Goal: Navigation & Orientation: Find specific page/section

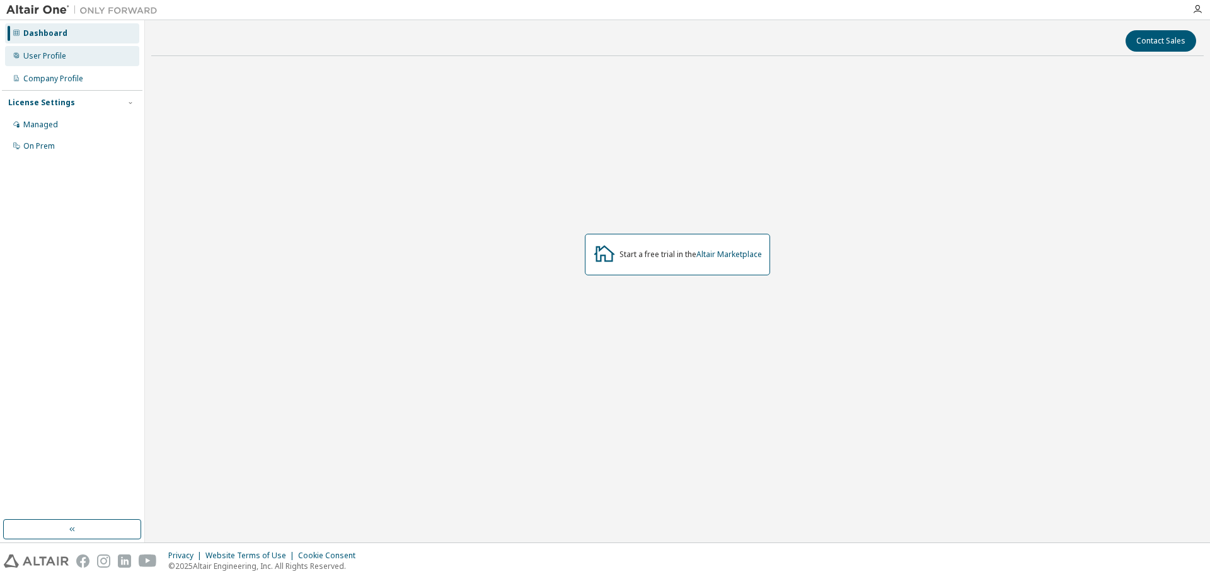
click at [79, 61] on div "User Profile" at bounding box center [72, 56] width 134 height 20
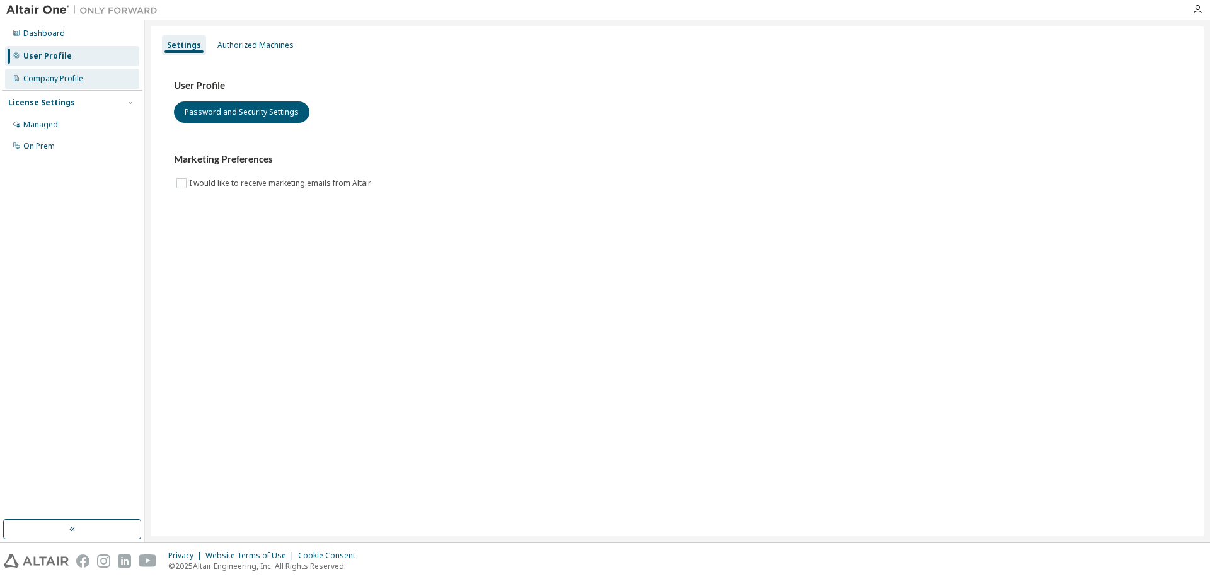
click at [83, 87] on div "Company Profile" at bounding box center [72, 79] width 134 height 20
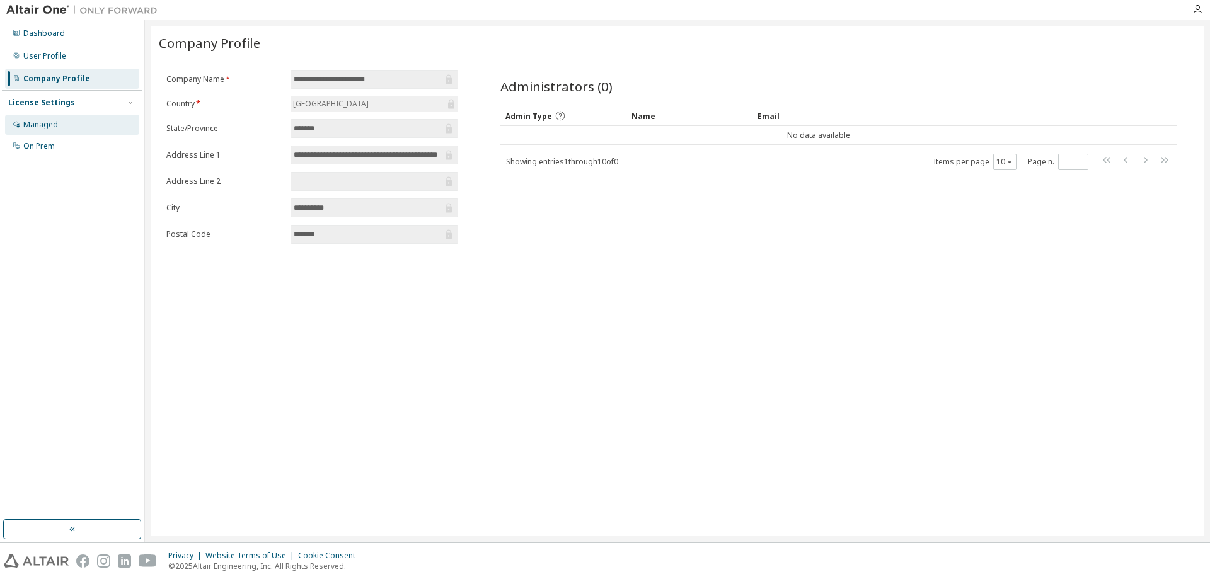
click at [86, 120] on div "Managed" at bounding box center [72, 125] width 134 height 20
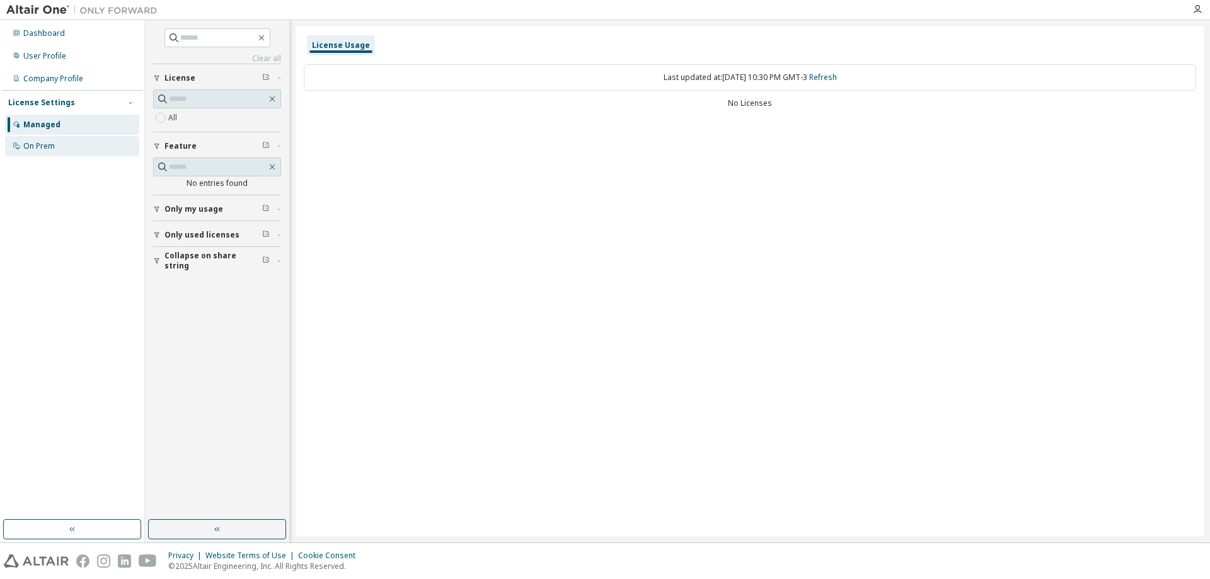
click at [67, 145] on div "On Prem" at bounding box center [72, 146] width 134 height 20
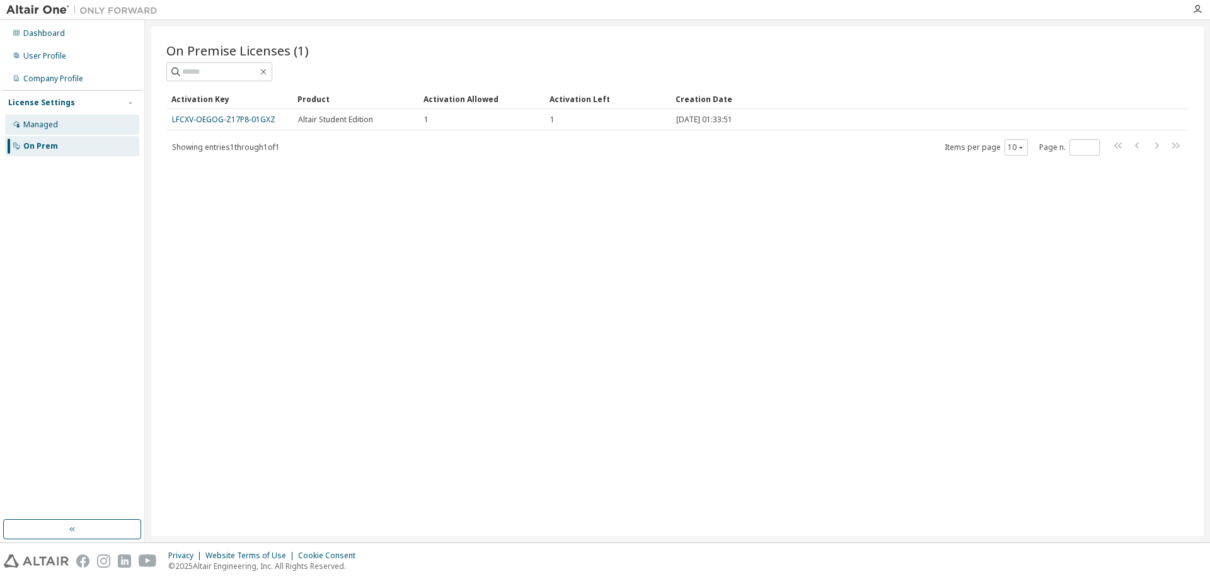
click at [61, 132] on div "Managed" at bounding box center [72, 125] width 134 height 20
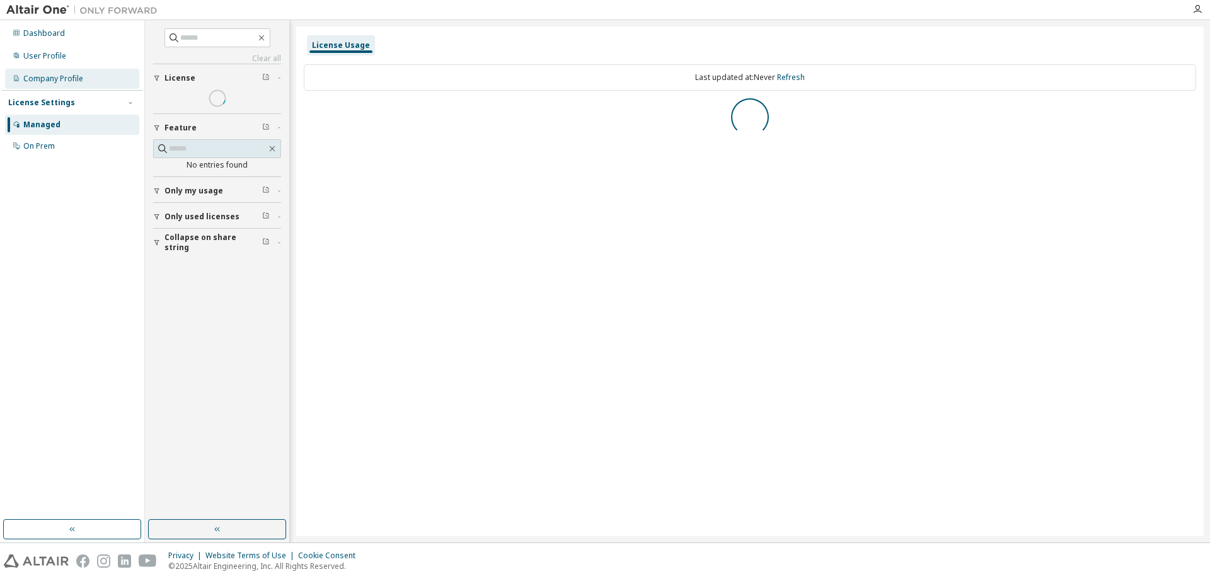
click at [58, 88] on div "Company Profile" at bounding box center [72, 79] width 134 height 20
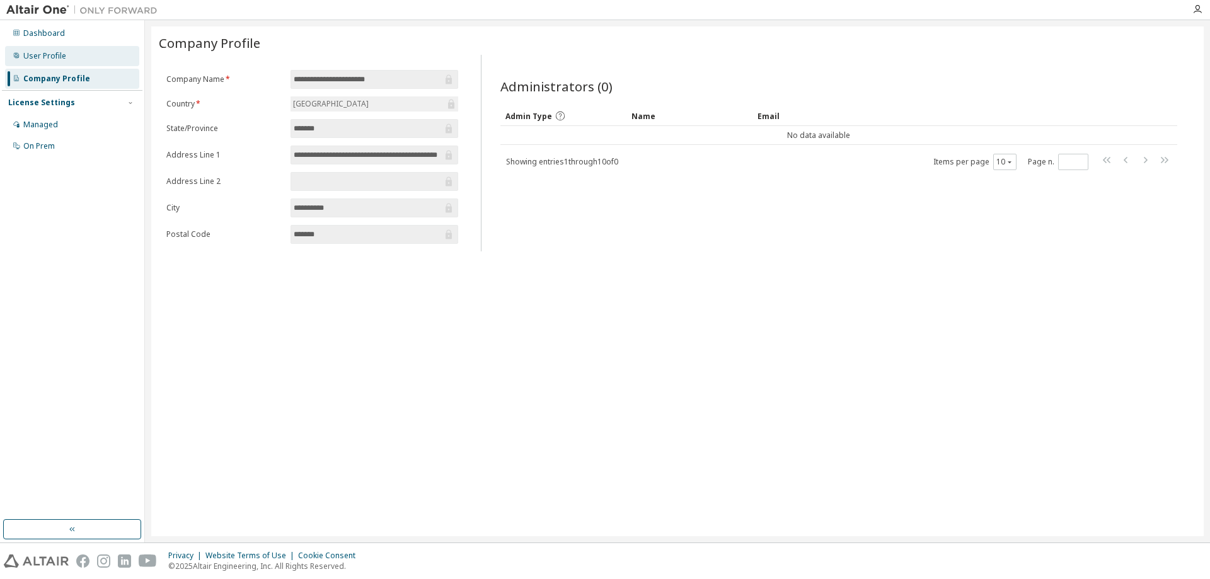
click at [60, 64] on div "User Profile" at bounding box center [72, 56] width 134 height 20
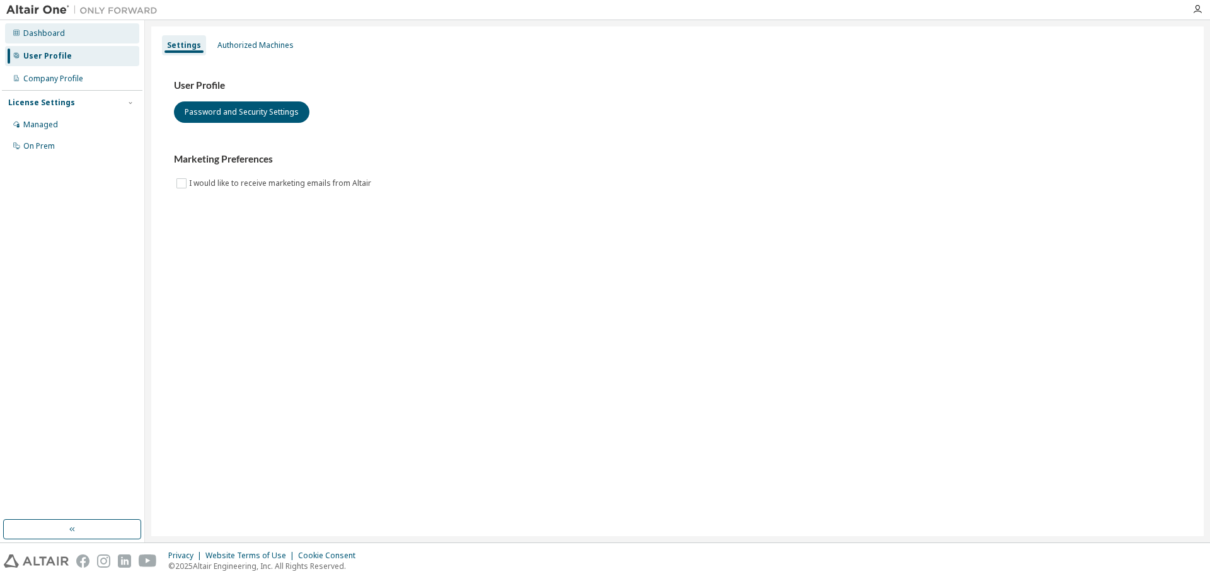
click at [62, 35] on div "Dashboard" at bounding box center [44, 33] width 42 height 10
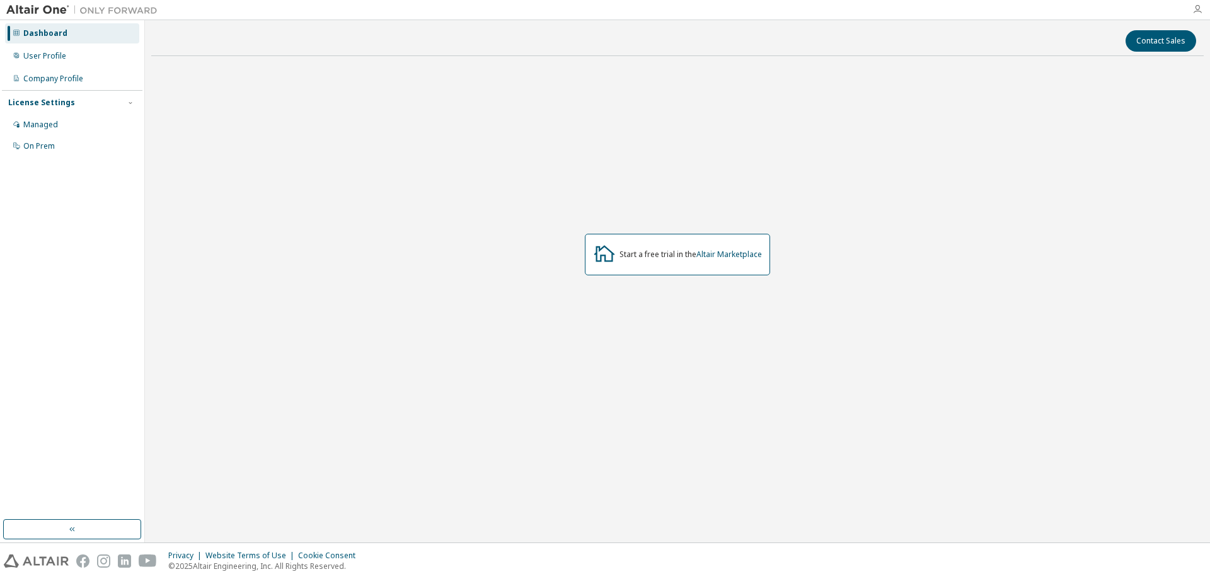
click at [1197, 8] on icon "button" at bounding box center [1197, 9] width 10 height 10
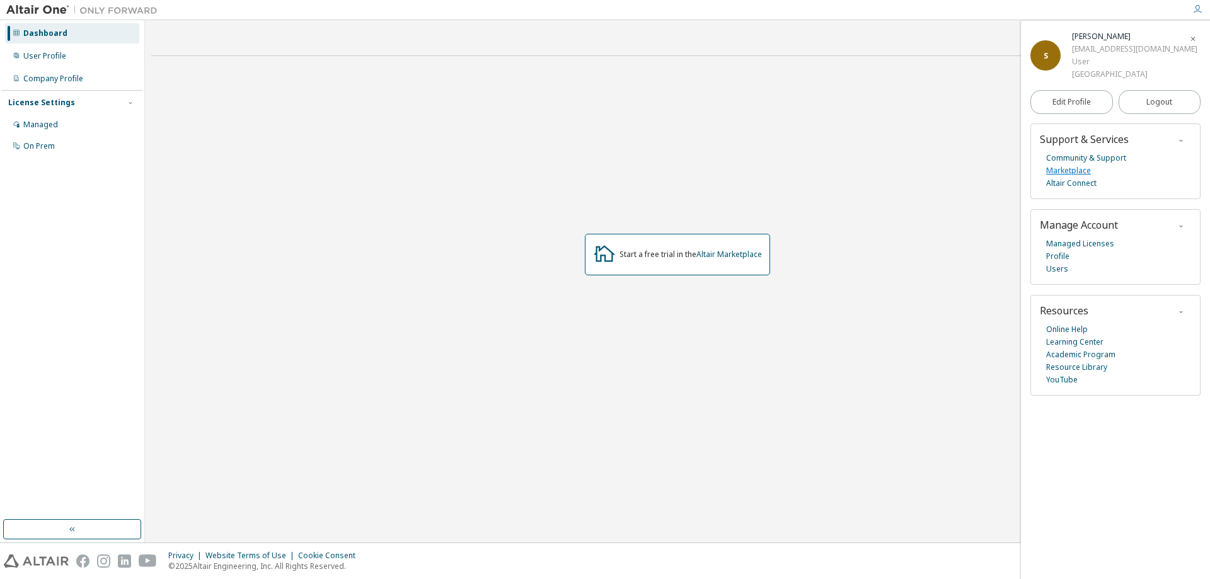
click at [1074, 177] on link "Marketplace" at bounding box center [1068, 170] width 45 height 13
